Goal: Information Seeking & Learning: Find specific fact

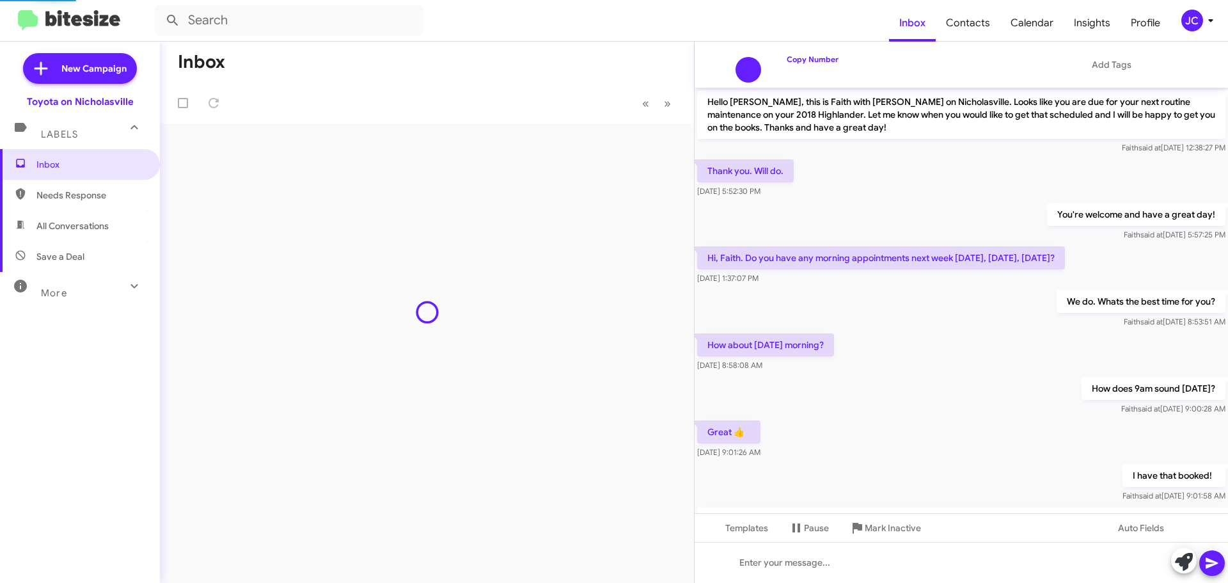
scroll to position [233, 0]
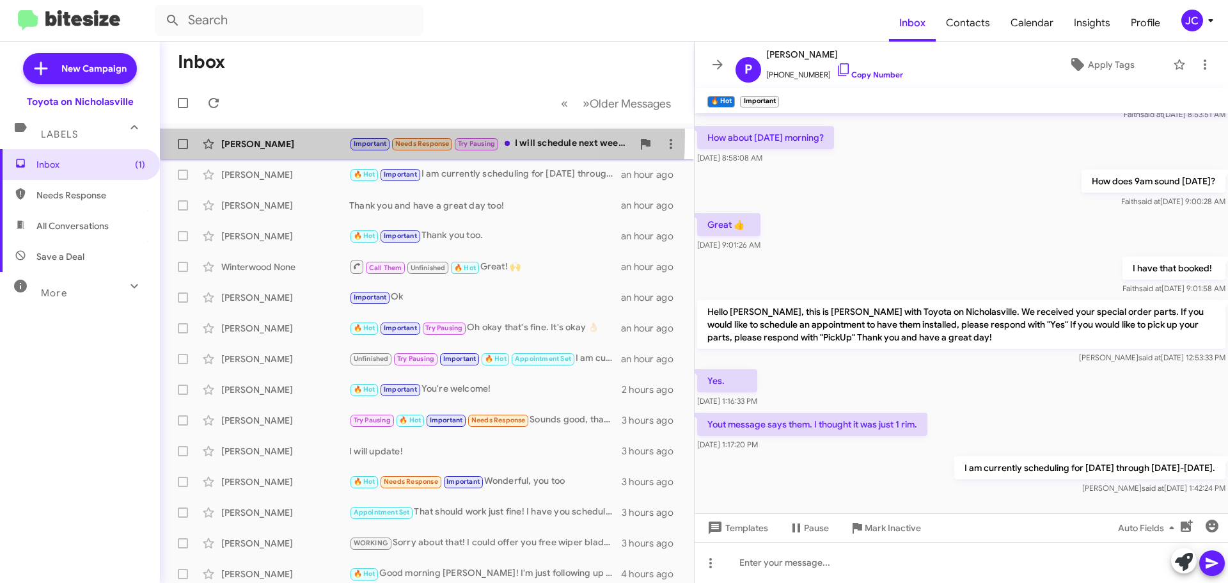
click at [235, 134] on div "[PERSON_NAME] Important Needs Response Try Pausing I will schedule next week. I…" at bounding box center [427, 144] width 514 height 26
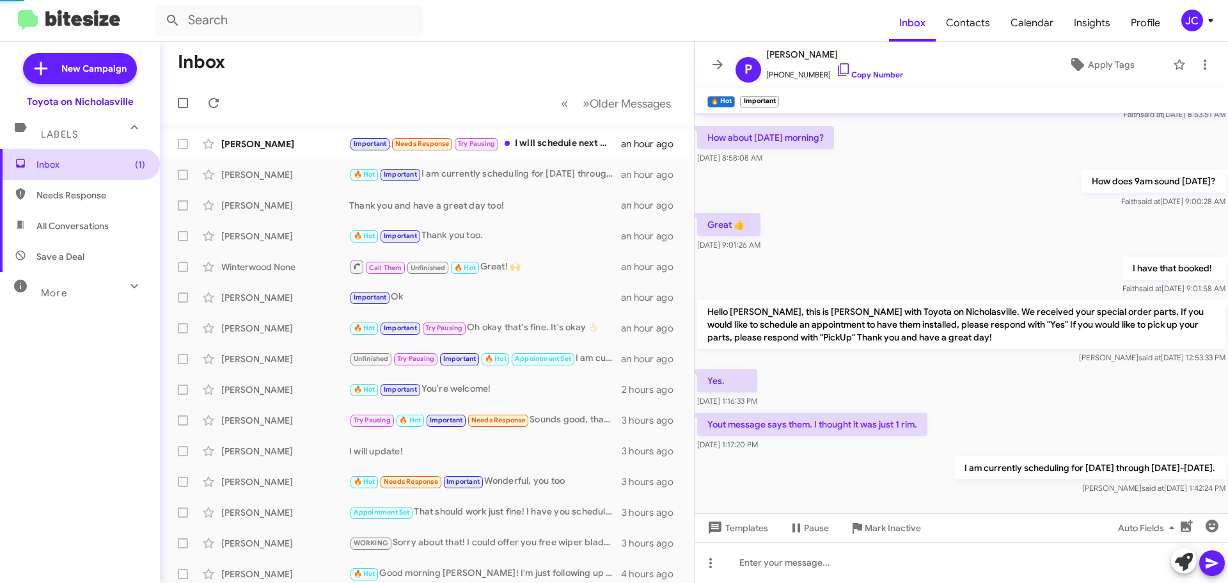
scroll to position [136, 0]
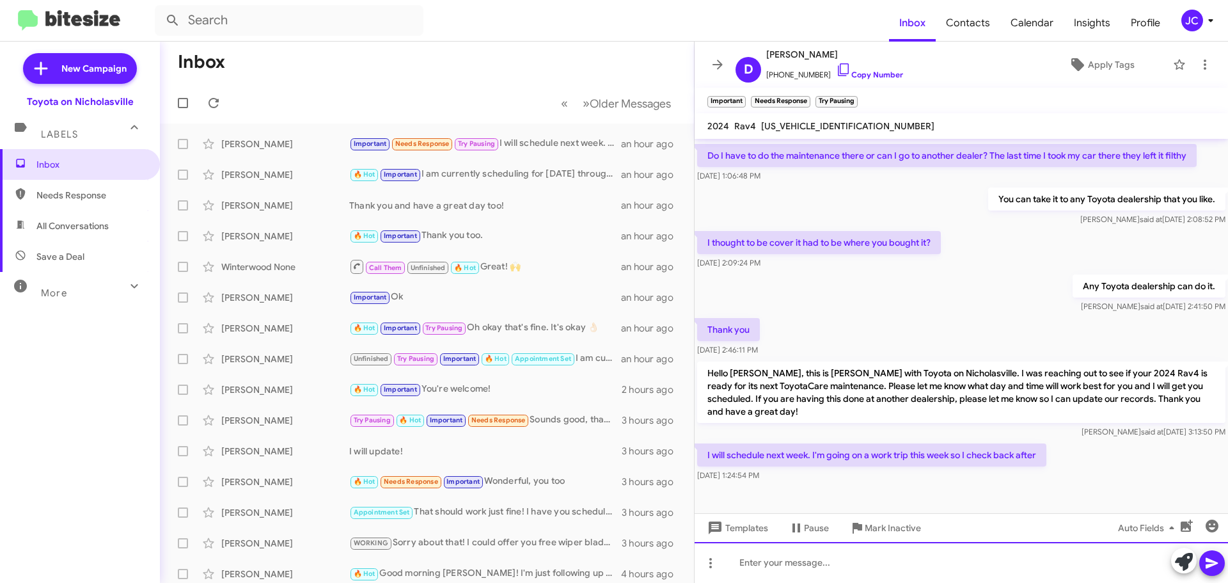
click at [797, 570] on div at bounding box center [962, 562] width 534 height 41
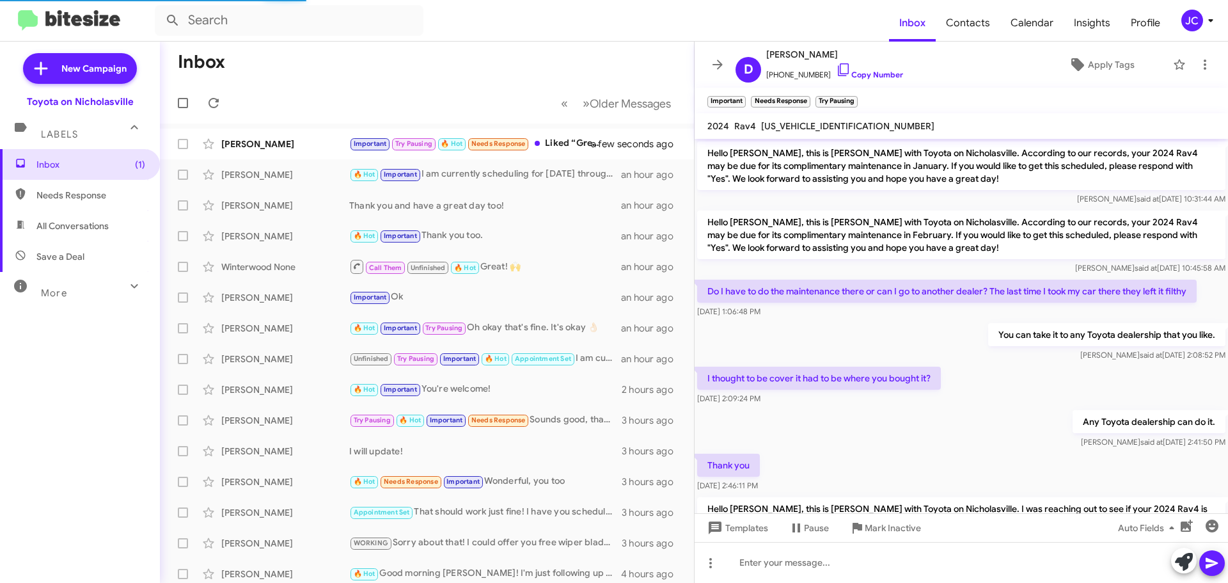
scroll to position [229, 0]
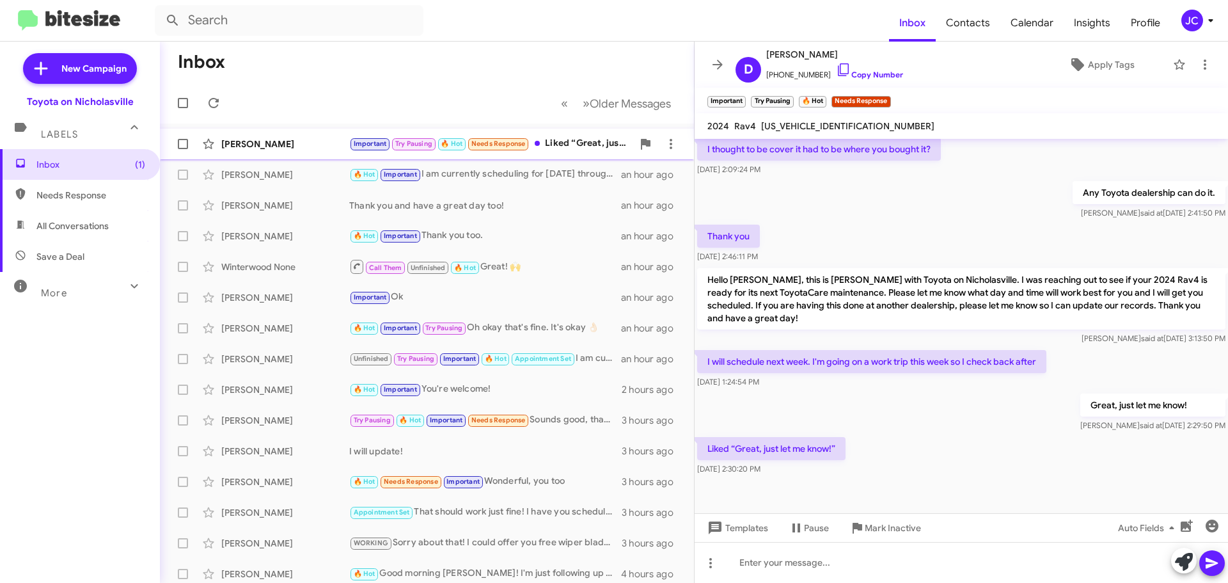
click at [258, 141] on div "[PERSON_NAME]" at bounding box center [285, 144] width 128 height 13
click at [271, 27] on input "text" at bounding box center [289, 20] width 269 height 31
click at [160, 8] on button at bounding box center [173, 21] width 26 height 26
click at [271, 25] on input "[PERSON_NAME]" at bounding box center [289, 20] width 269 height 31
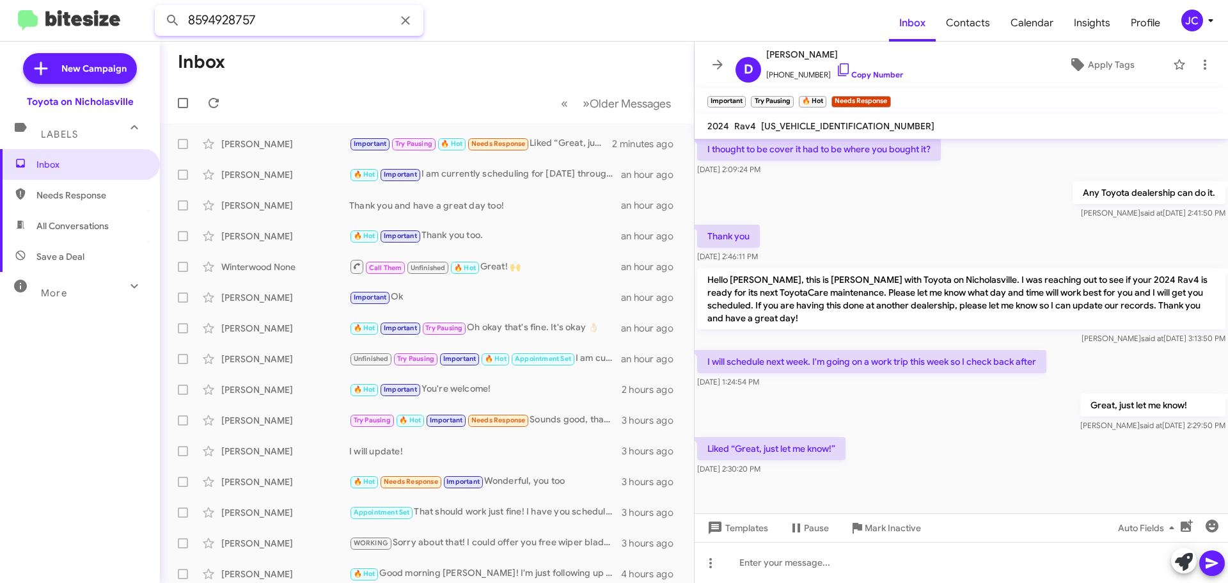
type input "8594928757"
click at [160, 8] on button at bounding box center [173, 21] width 26 height 26
